Goal: Transaction & Acquisition: Purchase product/service

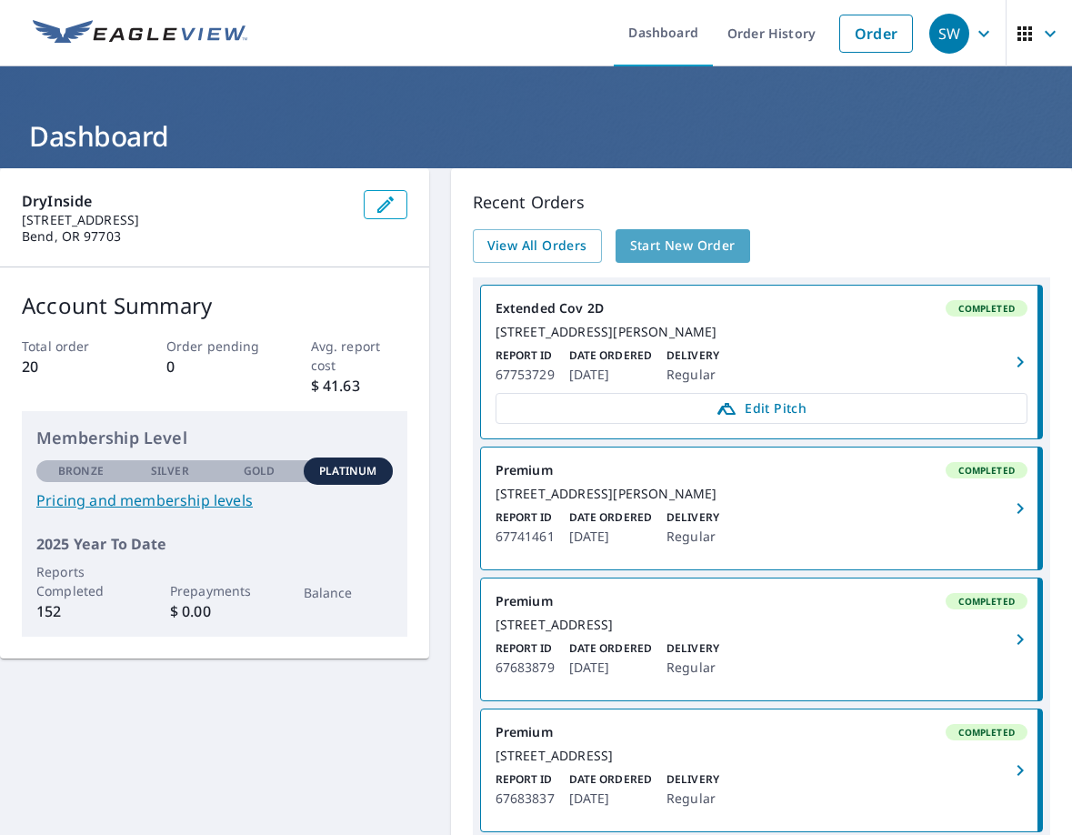
click at [652, 249] on span "Start New Order" at bounding box center [683, 246] width 106 height 23
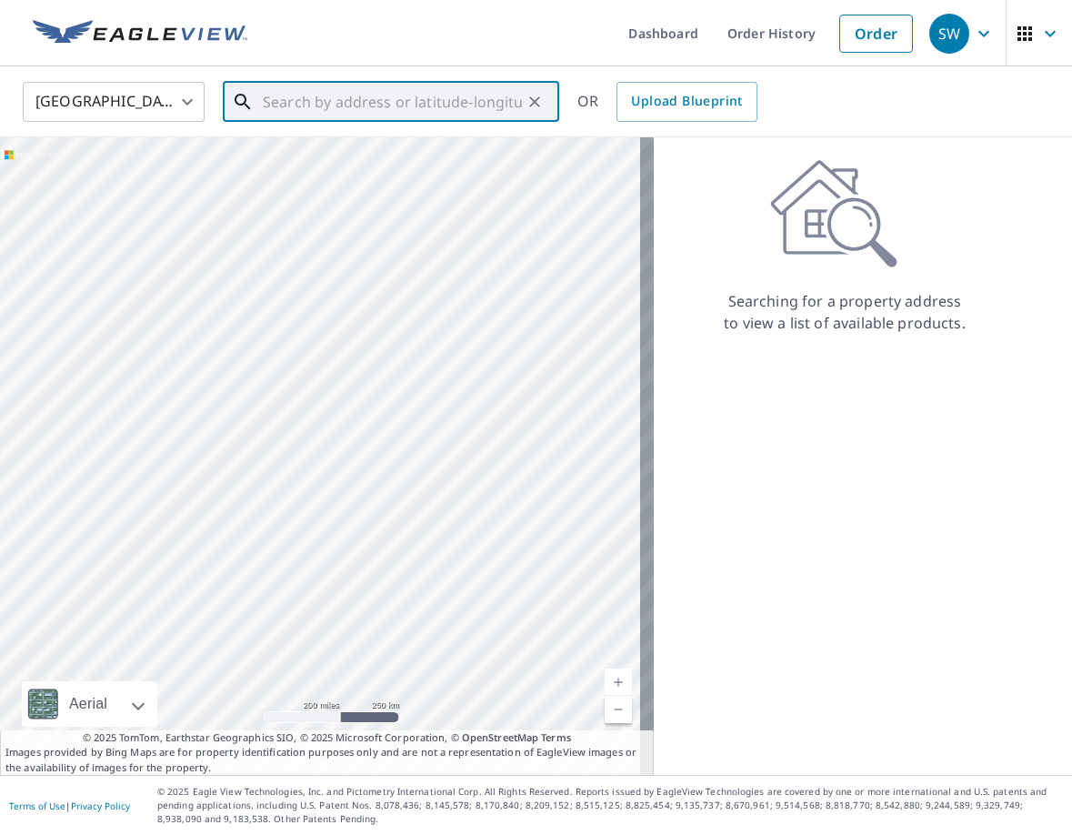
click at [327, 104] on input "text" at bounding box center [392, 101] width 259 height 51
paste input "[STREET_ADDRESS]"
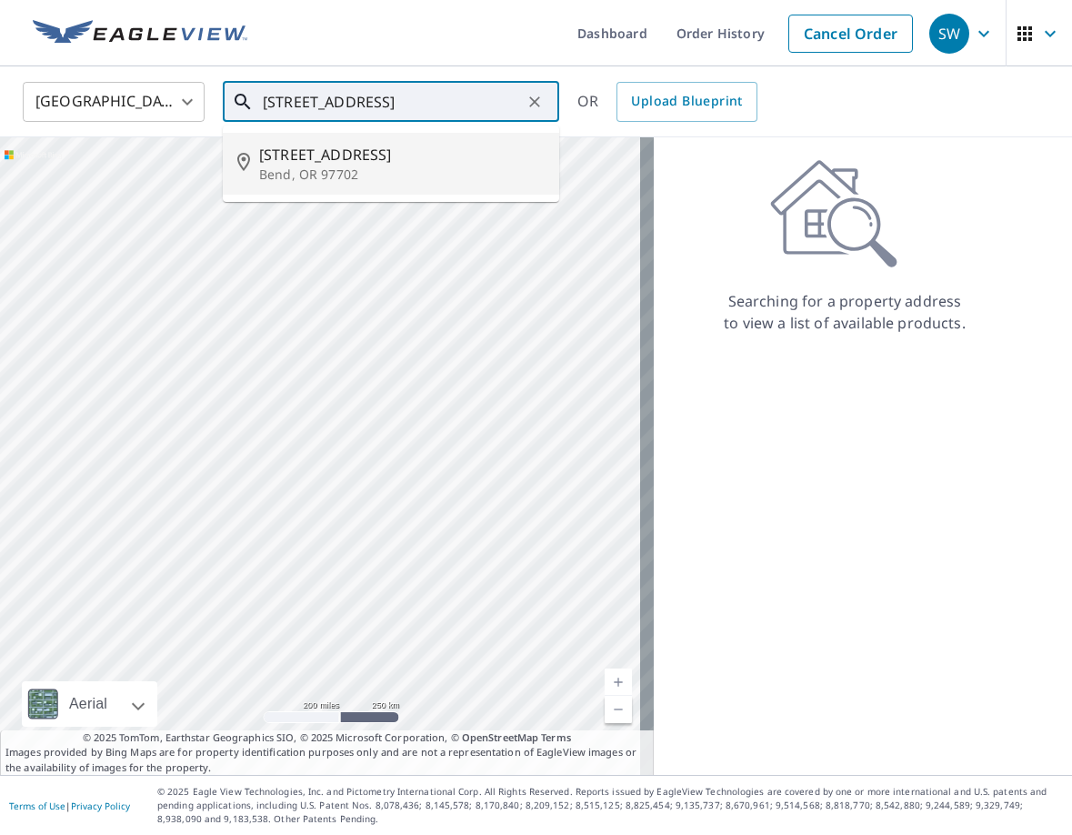
click at [342, 153] on span "[STREET_ADDRESS]" at bounding box center [402, 155] width 286 height 22
type input "[STREET_ADDRESS]"
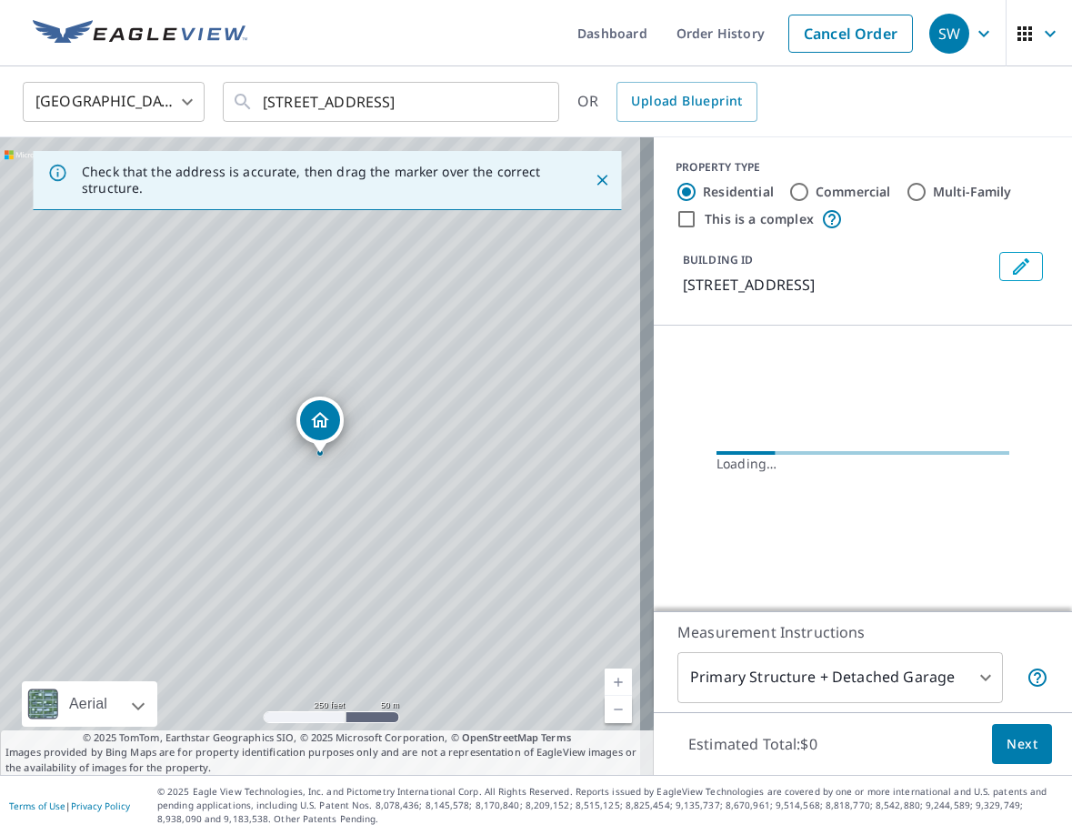
scroll to position [0, 0]
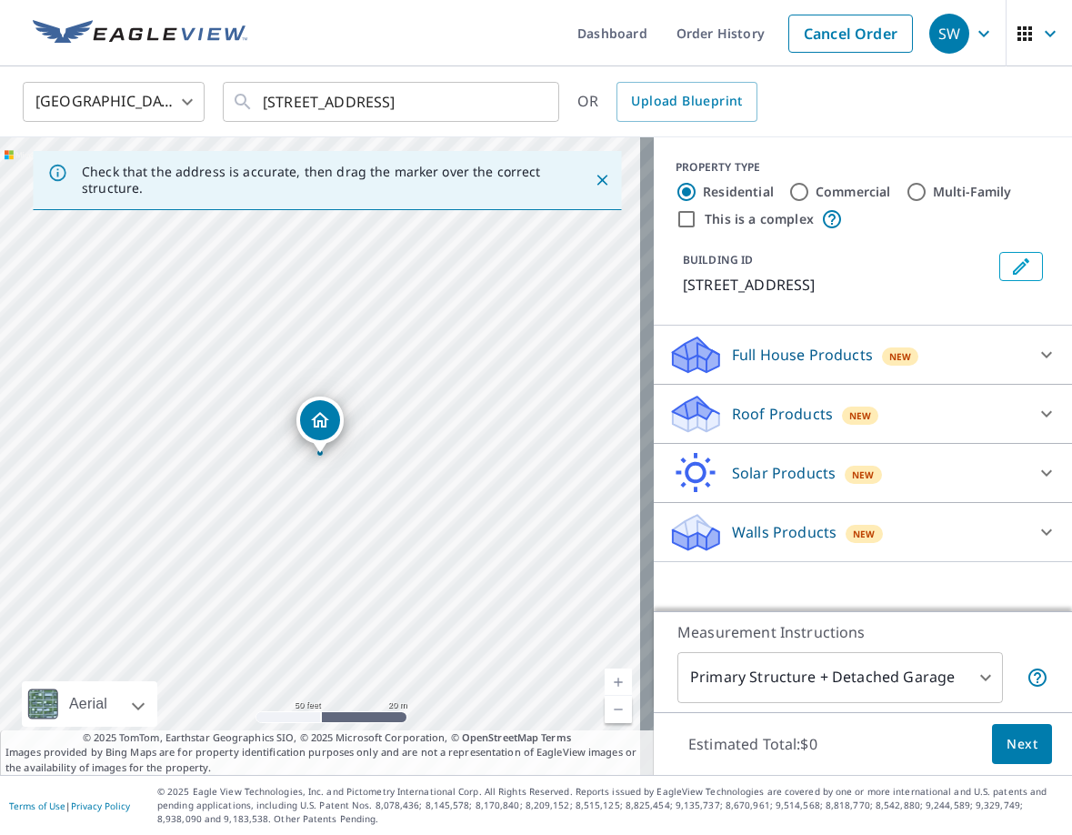
click at [758, 414] on p "Roof Products" at bounding box center [782, 414] width 101 height 22
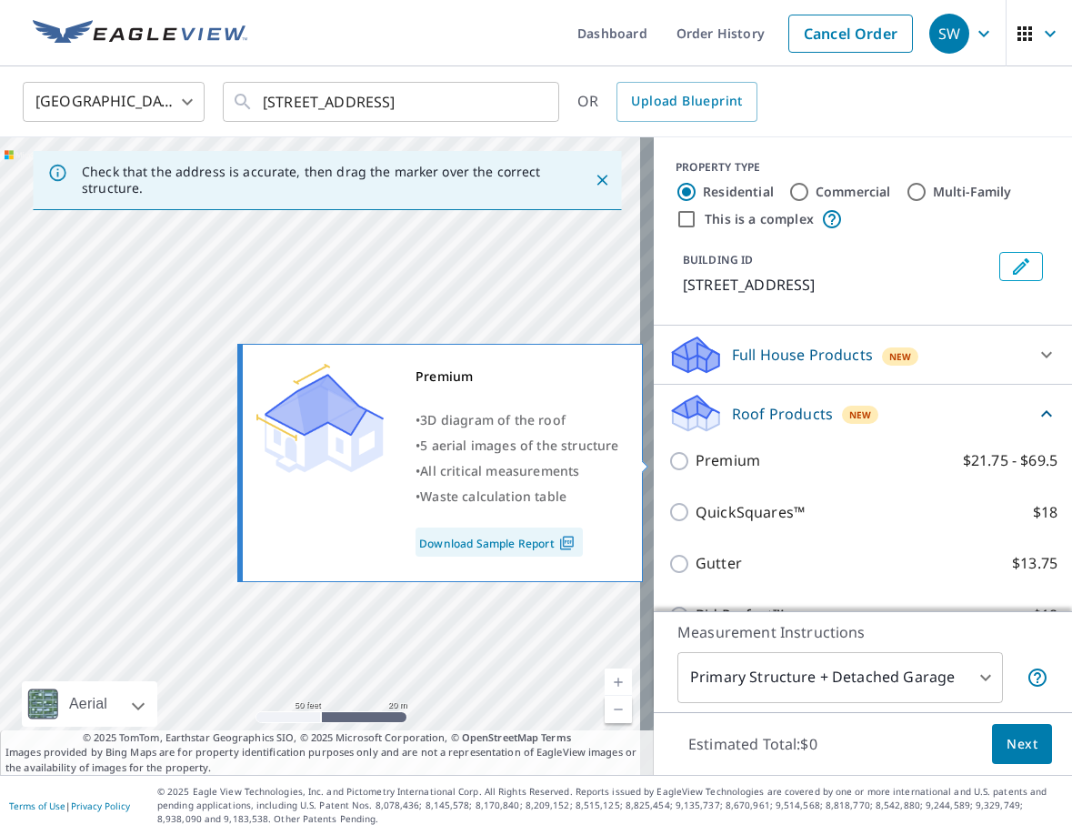
click at [728, 458] on p "Premium" at bounding box center [728, 460] width 65 height 23
click at [696, 458] on input "Premium $21.75 - $69.5" at bounding box center [682, 461] width 27 height 22
checkbox input "true"
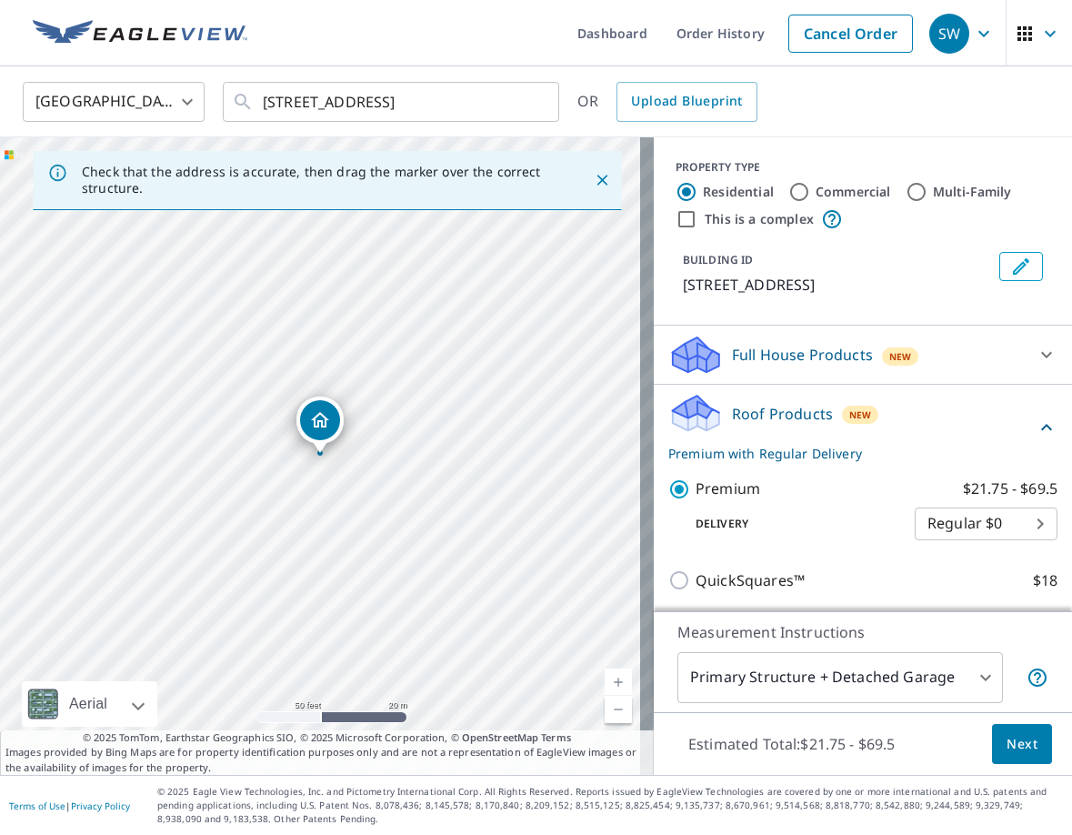
click at [1021, 766] on div "Estimated Total: $21.75 - $69.5 Next" at bounding box center [863, 744] width 418 height 64
click at [1015, 745] on span "Next" at bounding box center [1022, 744] width 31 height 23
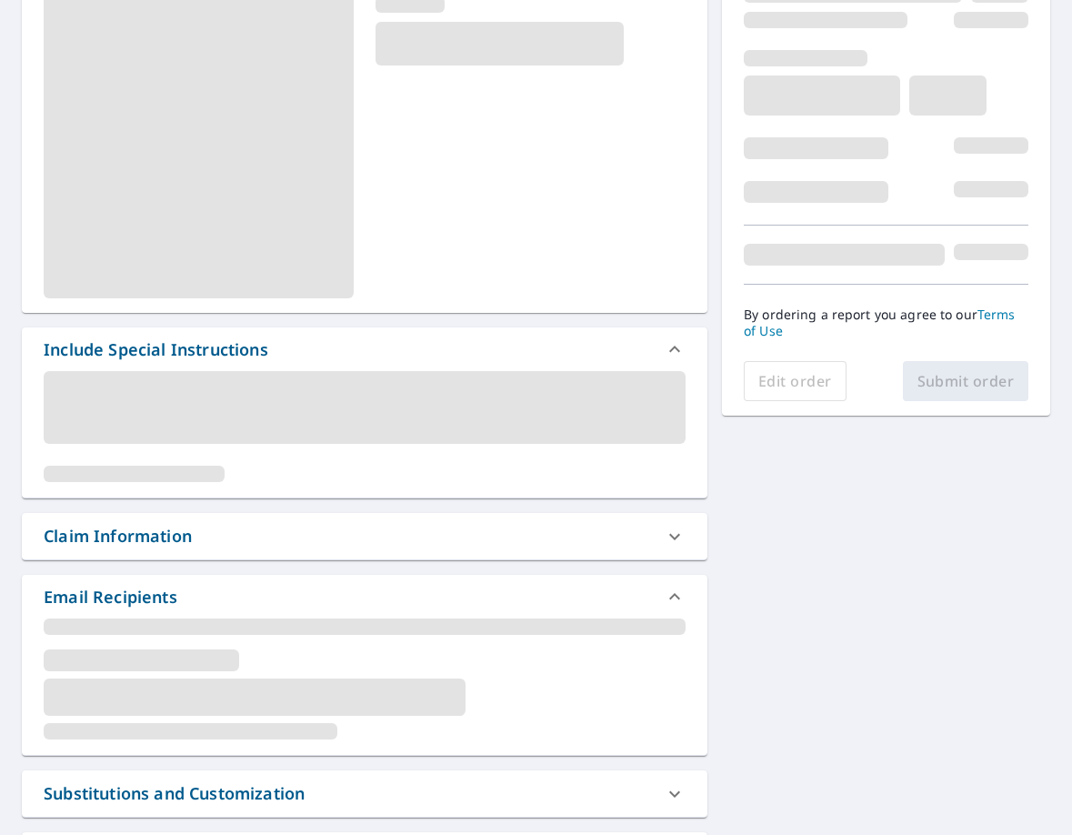
scroll to position [273, 0]
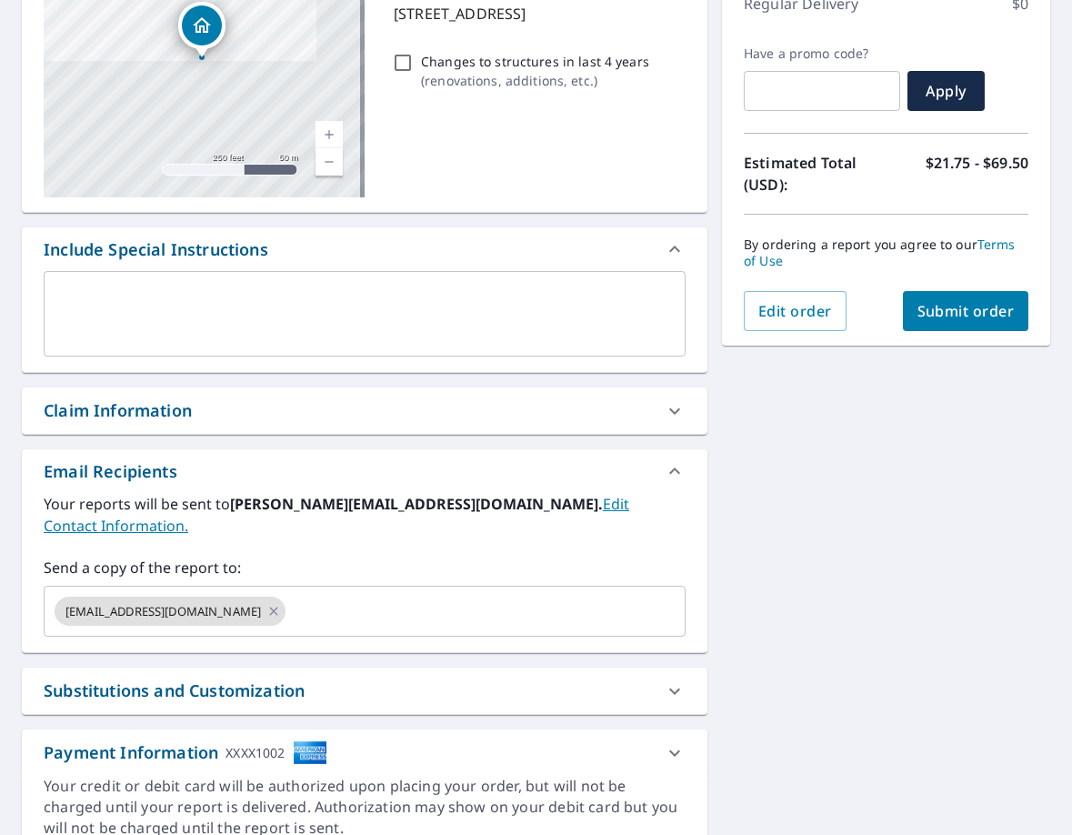
click at [231, 433] on div "Claim Information" at bounding box center [365, 410] width 686 height 46
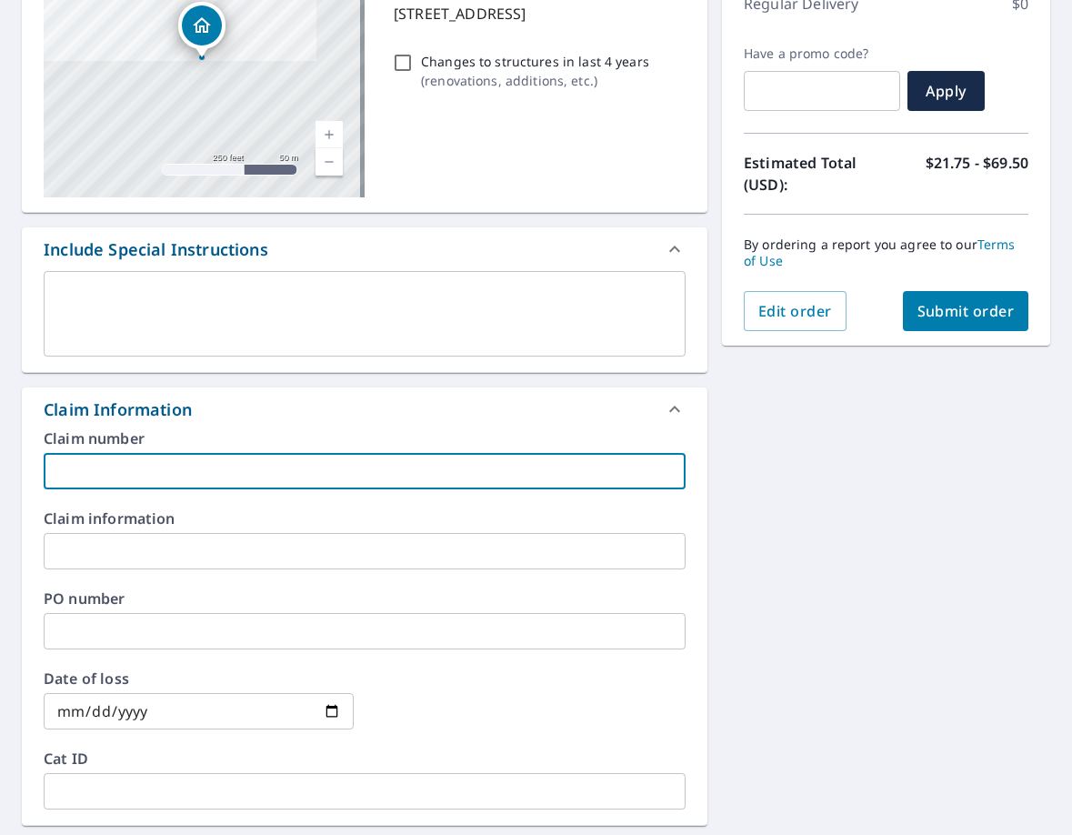
click at [227, 469] on input "text" at bounding box center [365, 471] width 642 height 36
click at [58, 472] on input "023 [PERSON_NAME]" at bounding box center [365, 471] width 642 height 36
type input "DI - 023 [PERSON_NAME]"
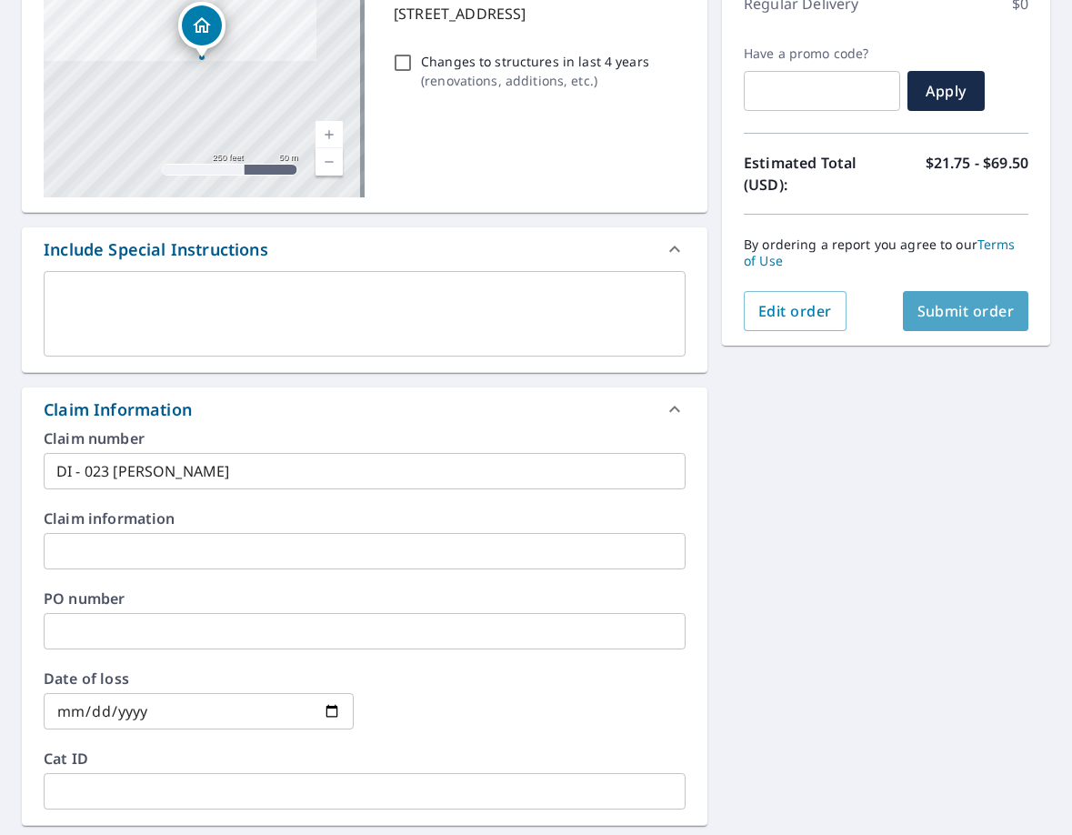
click at [936, 302] on span "Submit order" at bounding box center [966, 311] width 97 height 20
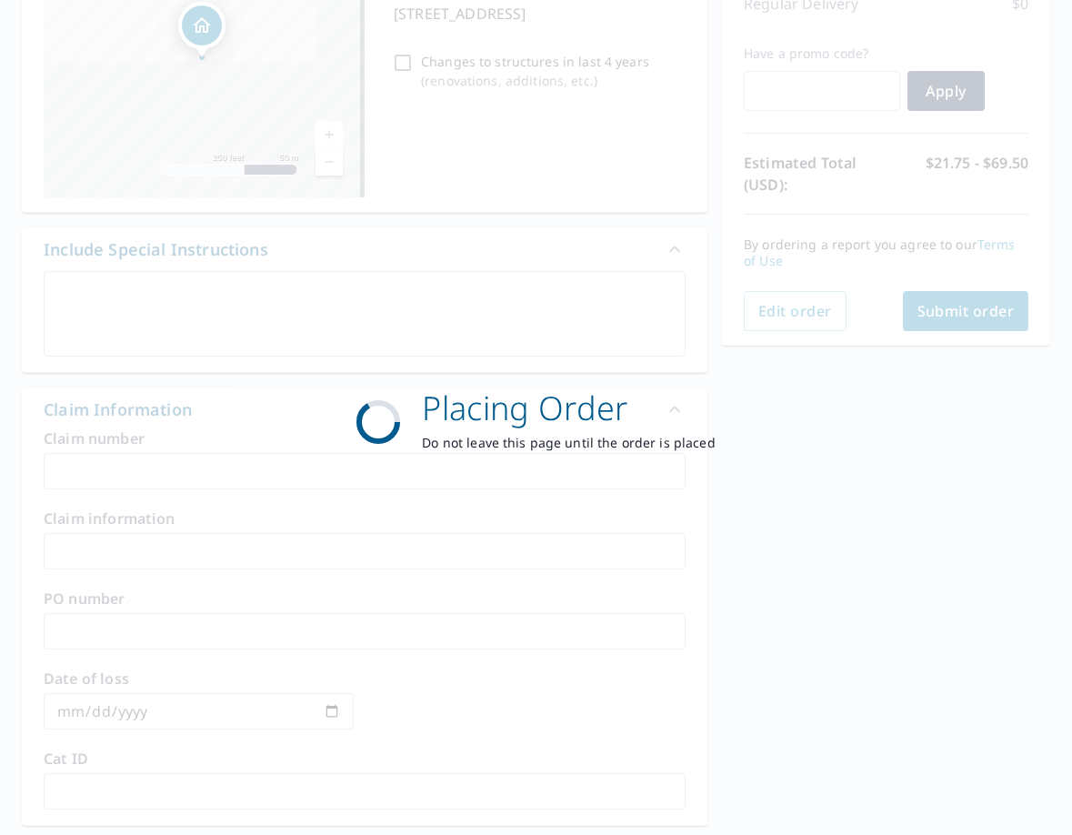
scroll to position [249, 0]
